Goal: Task Accomplishment & Management: Use online tool/utility

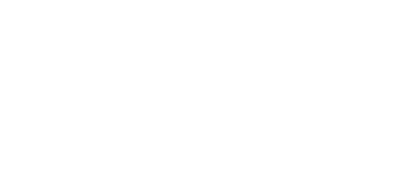
select select "*"
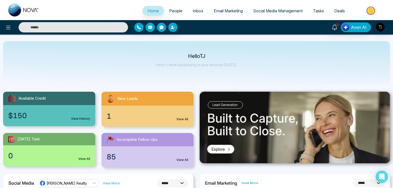
click at [297, 12] on span "Social Media Management" at bounding box center [277, 10] width 49 height 5
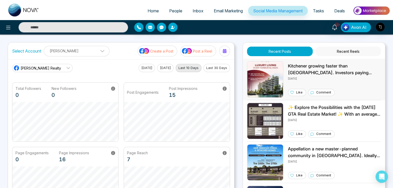
click at [281, 84] on img at bounding box center [265, 79] width 36 height 36
click at [347, 50] on button "Recent Reels" at bounding box center [348, 52] width 66 height 10
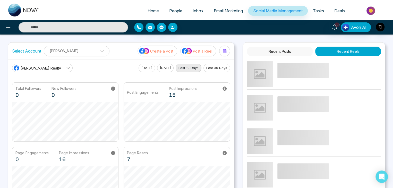
click at [297, 53] on button "Recent Posts" at bounding box center [280, 52] width 66 height 10
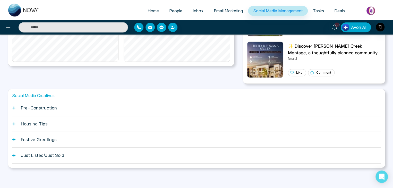
scroll to position [144, 0]
click at [139, 106] on div "Pre-Construction" at bounding box center [196, 108] width 369 height 16
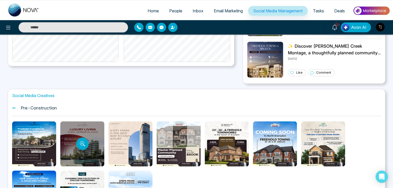
click at [93, 138] on div at bounding box center [82, 143] width 44 height 45
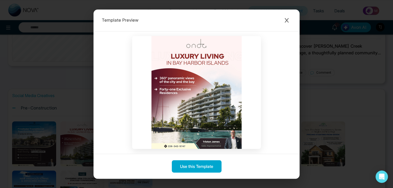
scroll to position [3, 0]
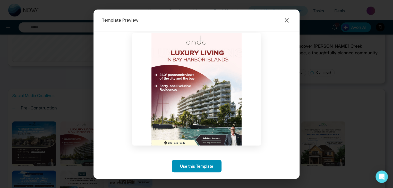
click at [207, 164] on button "Use this Template" at bounding box center [197, 166] width 50 height 12
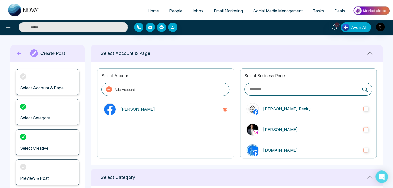
type textarea "**********"
